Goal: Transaction & Acquisition: Purchase product/service

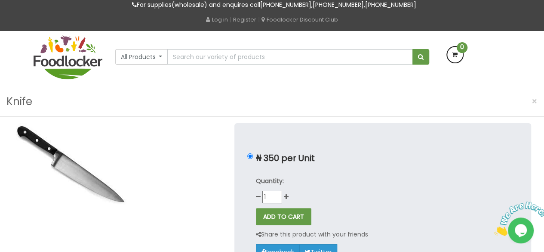
scroll to position [40, 0]
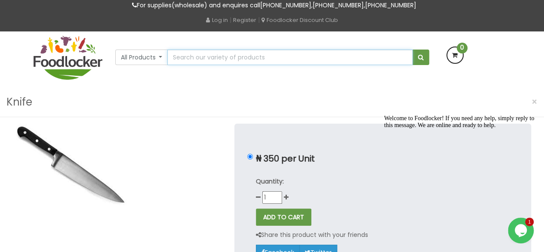
click at [230, 55] on input "text" at bounding box center [289, 56] width 245 height 15
type input "television"
click at [412, 49] on button "submit" at bounding box center [420, 56] width 17 height 15
